Goal: Information Seeking & Learning: Learn about a topic

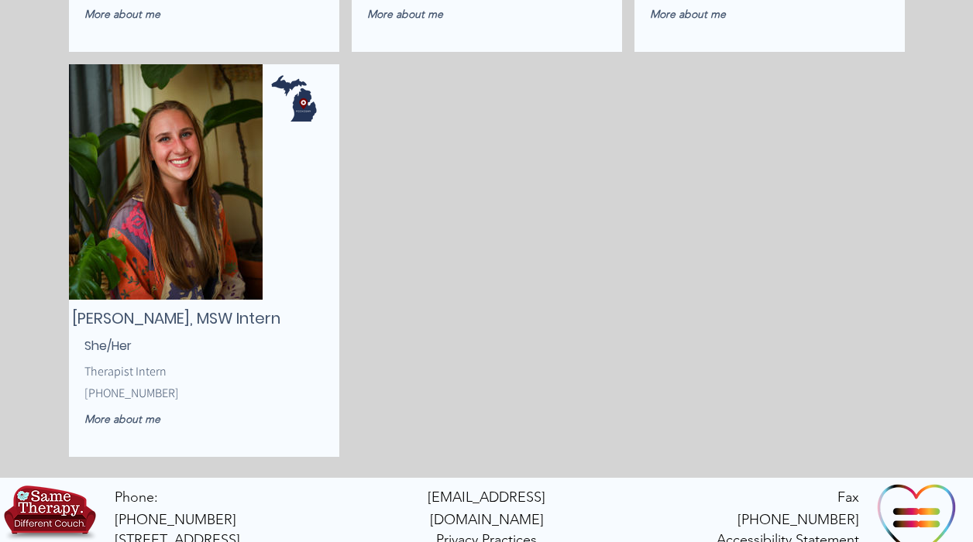
scroll to position [3858, 0]
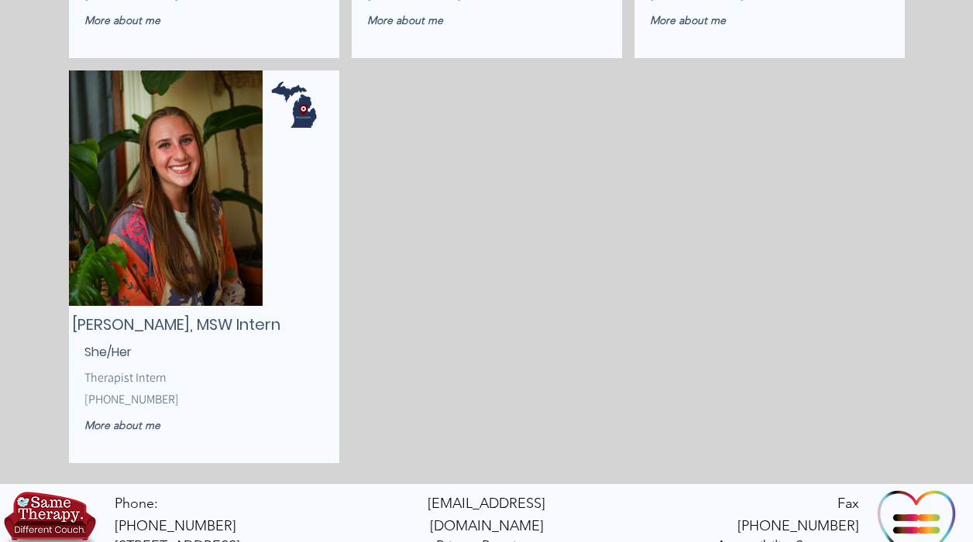
click at [209, 286] on img "main content" at bounding box center [166, 187] width 194 height 235
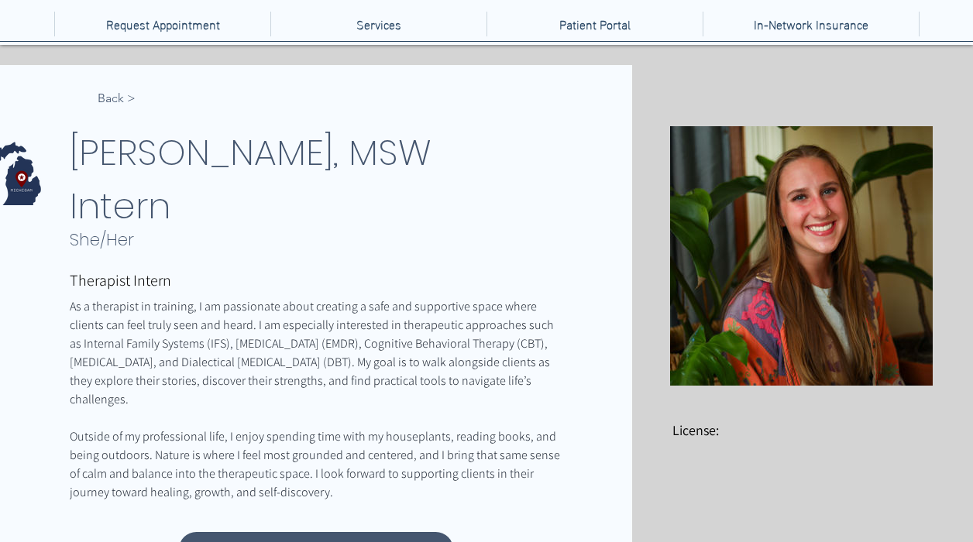
scroll to position [149, 0]
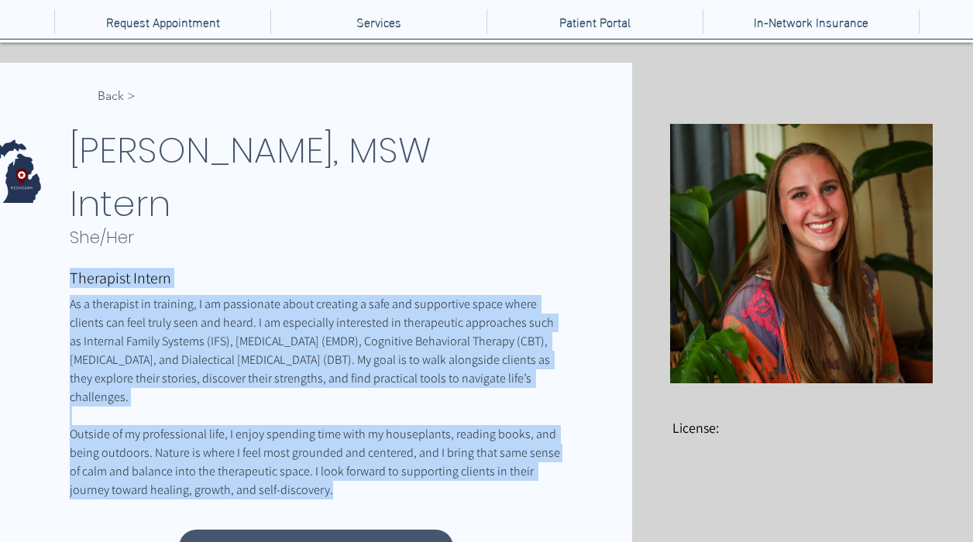
drag, startPoint x: 69, startPoint y: 222, endPoint x: 327, endPoint y: 441, distance: 338.4
copy div "Therapist Intern As a therapist in training, I am passionate about creating a s…"
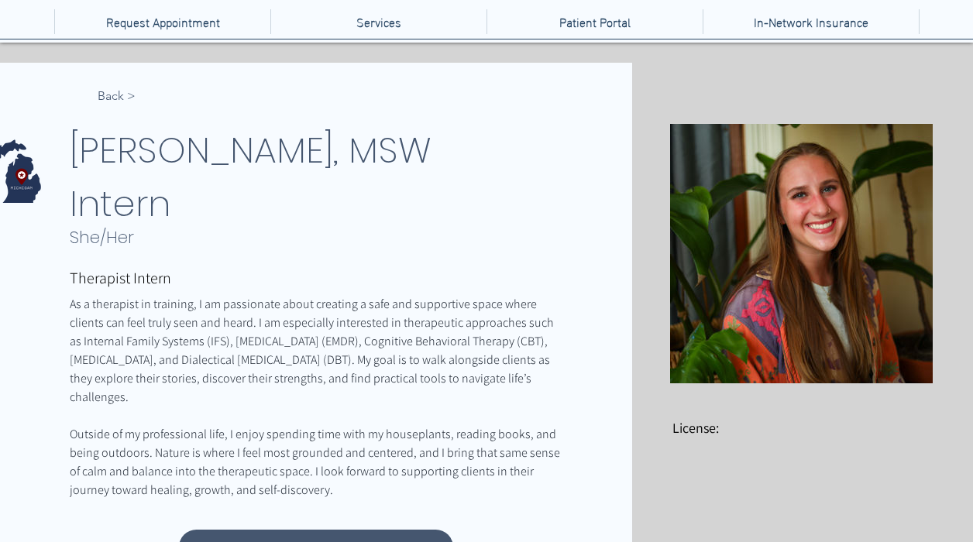
click at [489, 173] on h1 "[PERSON_NAME], MSW Intern" at bounding box center [297, 177] width 455 height 107
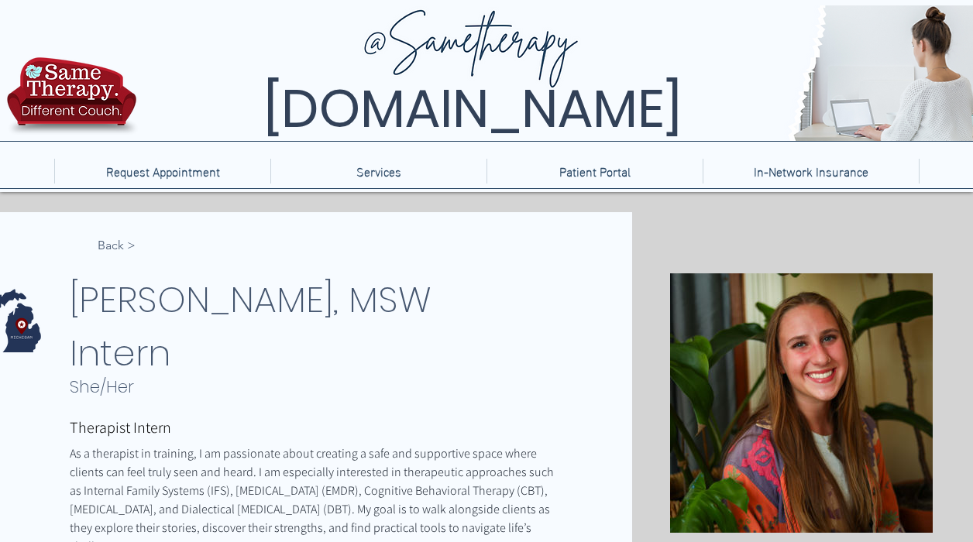
scroll to position [0, 0]
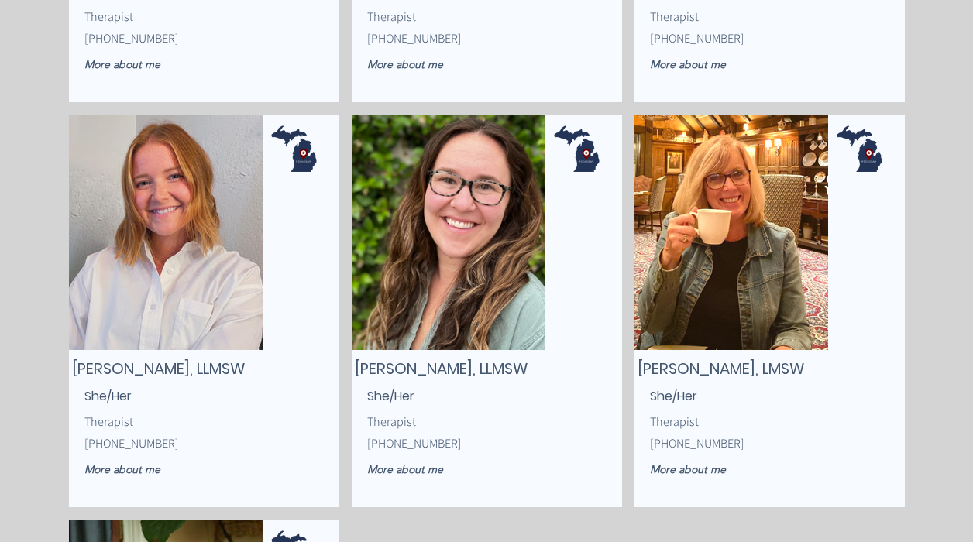
scroll to position [3408, 0]
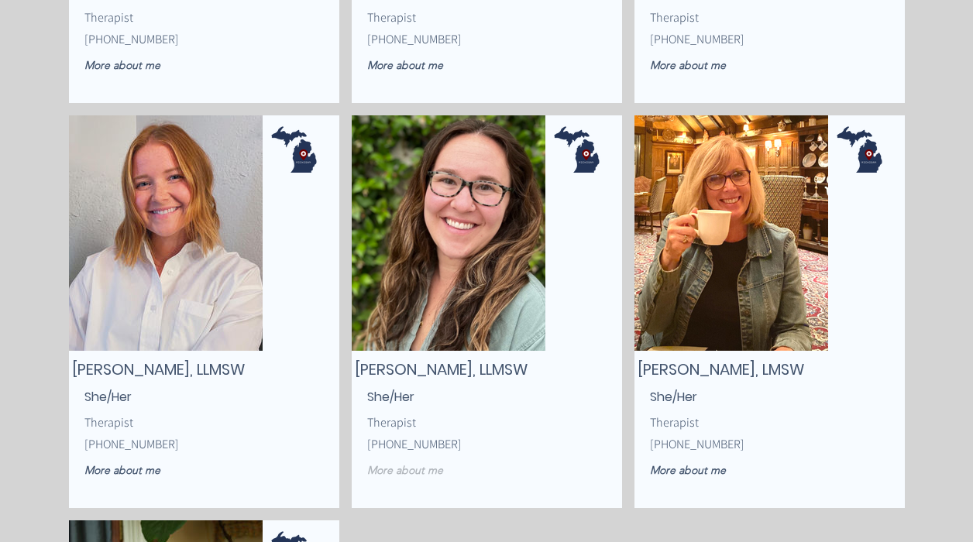
click at [397, 471] on span "More about me" at bounding box center [405, 470] width 76 height 14
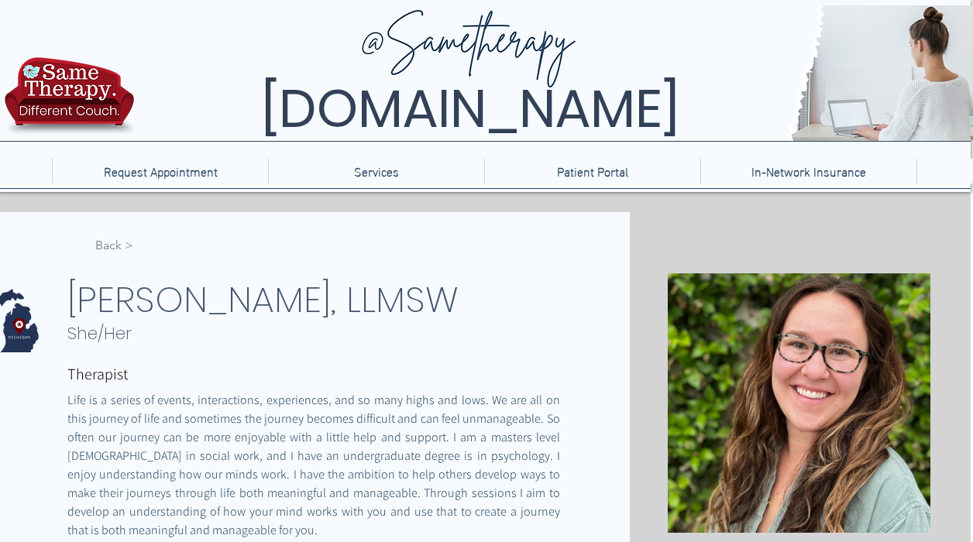
scroll to position [0, 2]
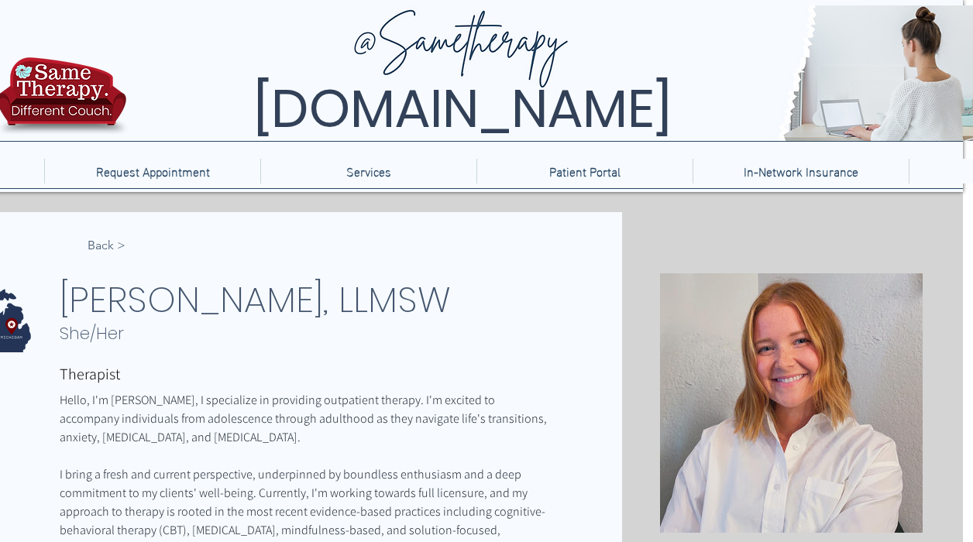
scroll to position [0, 10]
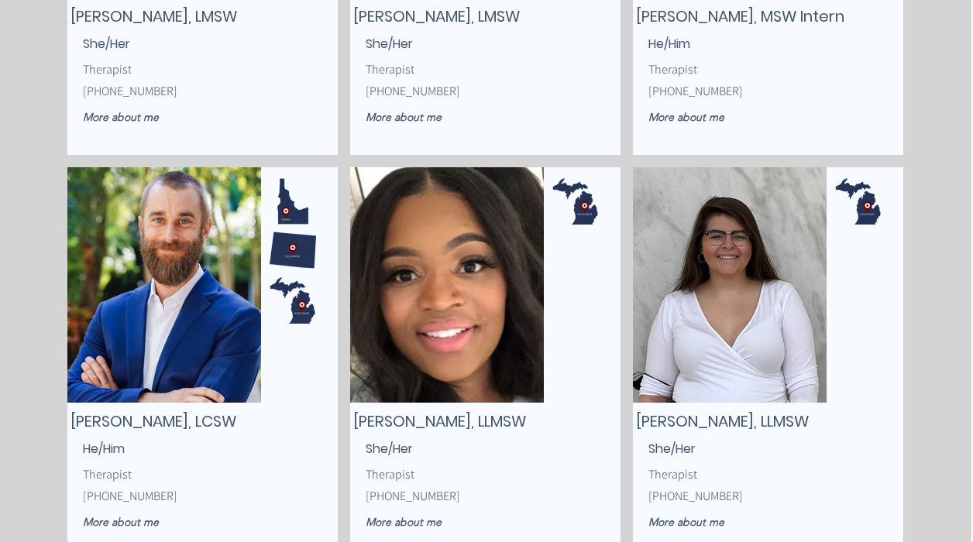
scroll to position [2952, 2]
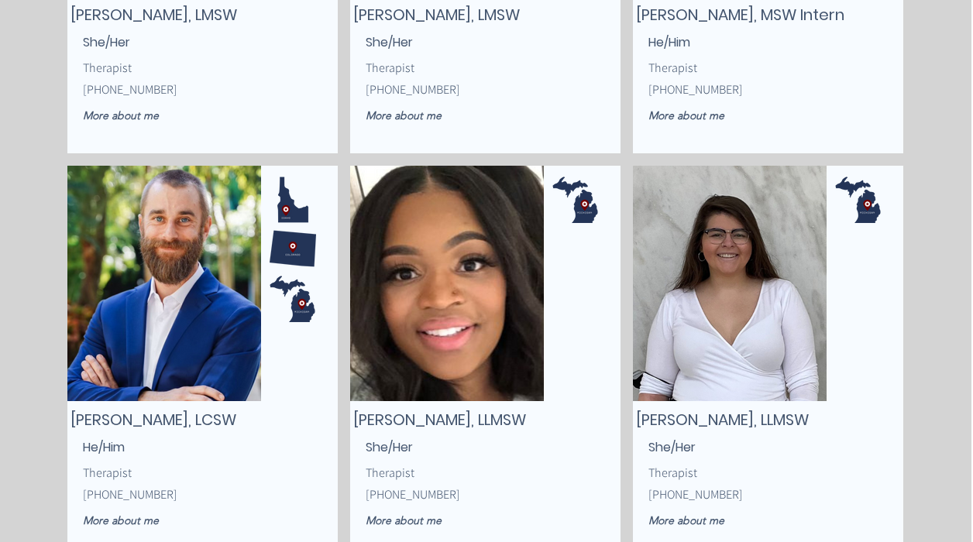
click at [729, 370] on img "main content" at bounding box center [730, 283] width 194 height 235
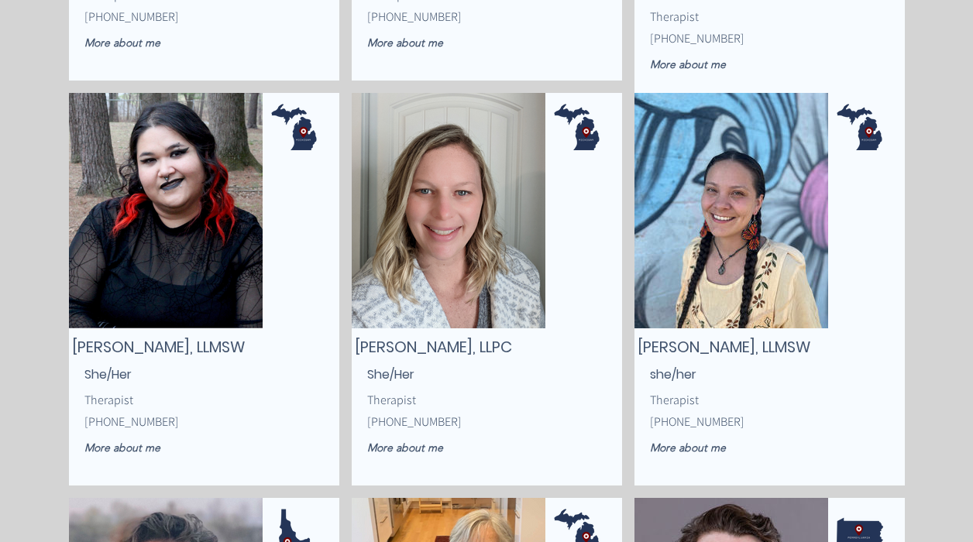
scroll to position [2215, 2]
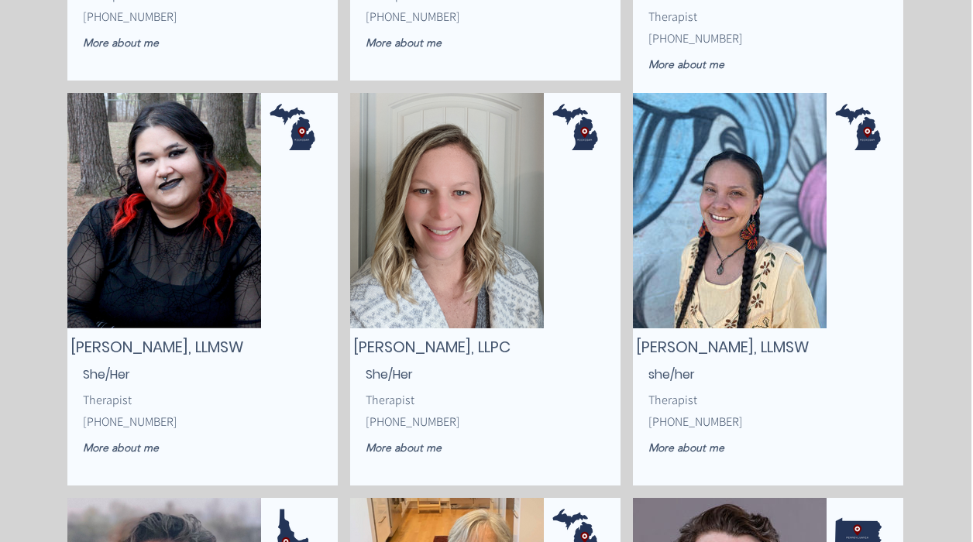
click at [686, 267] on img "main content" at bounding box center [730, 210] width 194 height 235
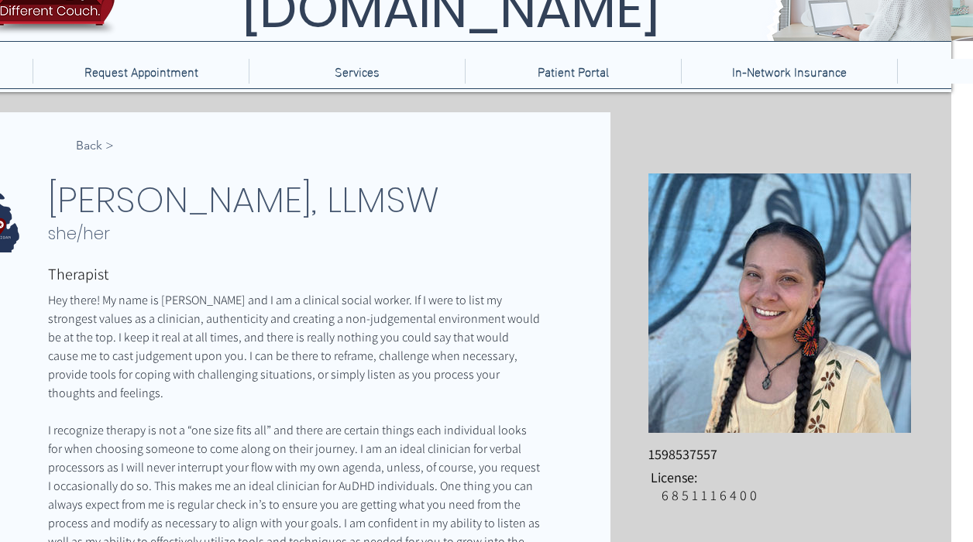
scroll to position [101, 22]
